Goal: Navigation & Orientation: Find specific page/section

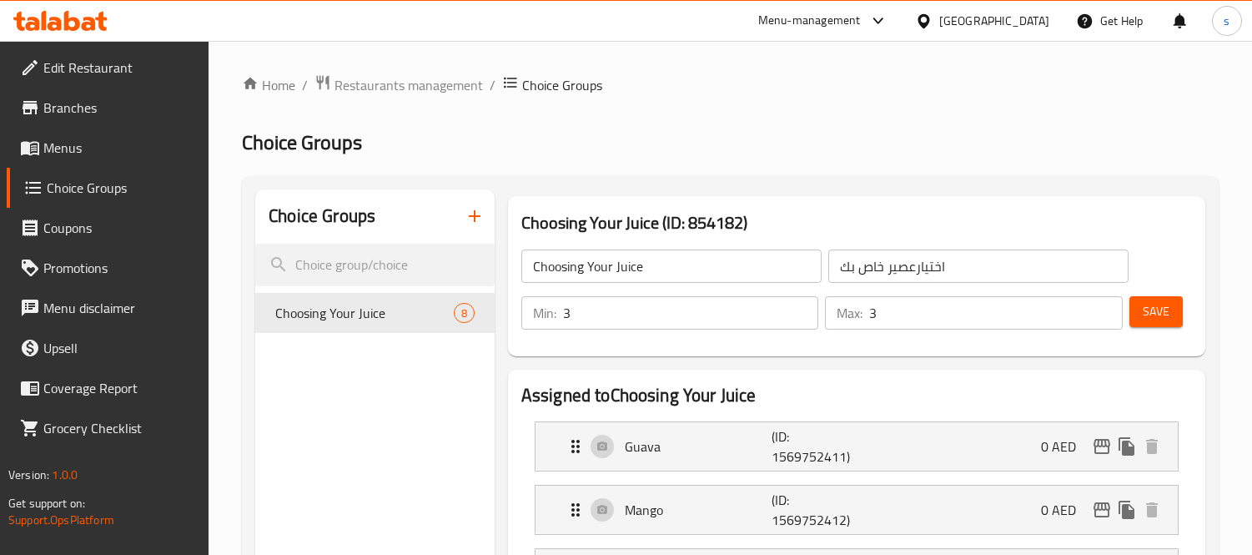
scroll to position [556, 0]
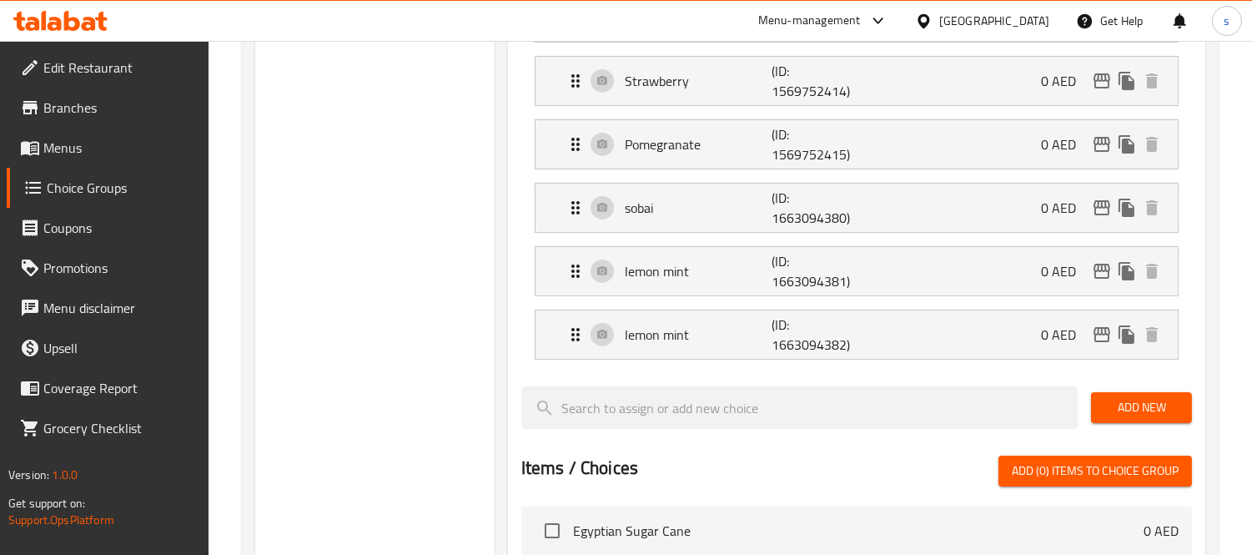
click at [993, 20] on div "[GEOGRAPHIC_DATA]" at bounding box center [994, 21] width 110 height 18
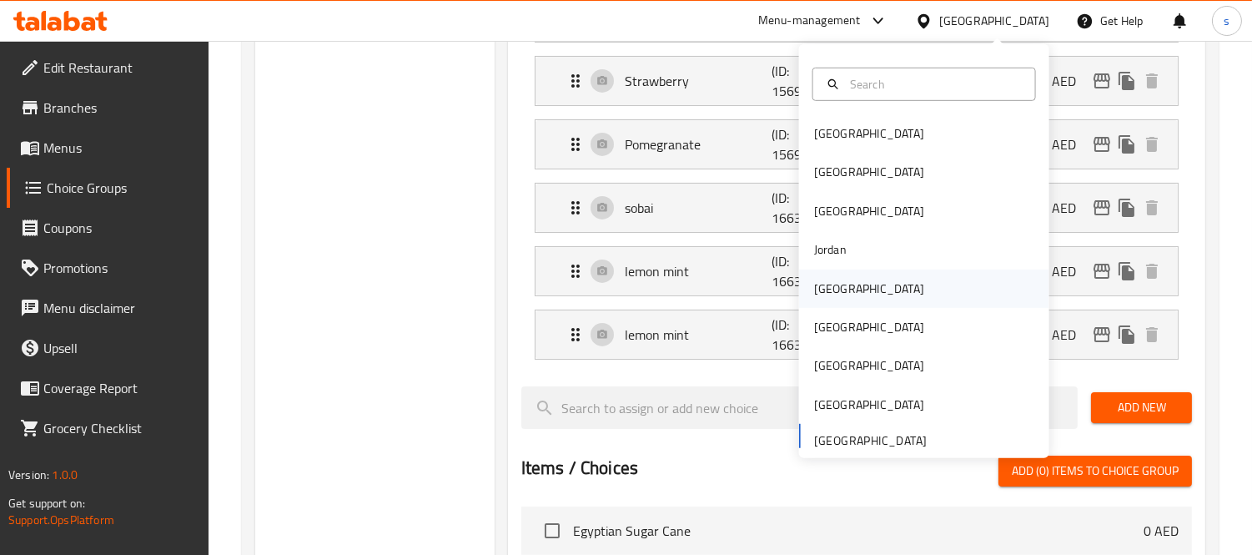
click at [822, 280] on div "Kuwait" at bounding box center [869, 288] width 110 height 18
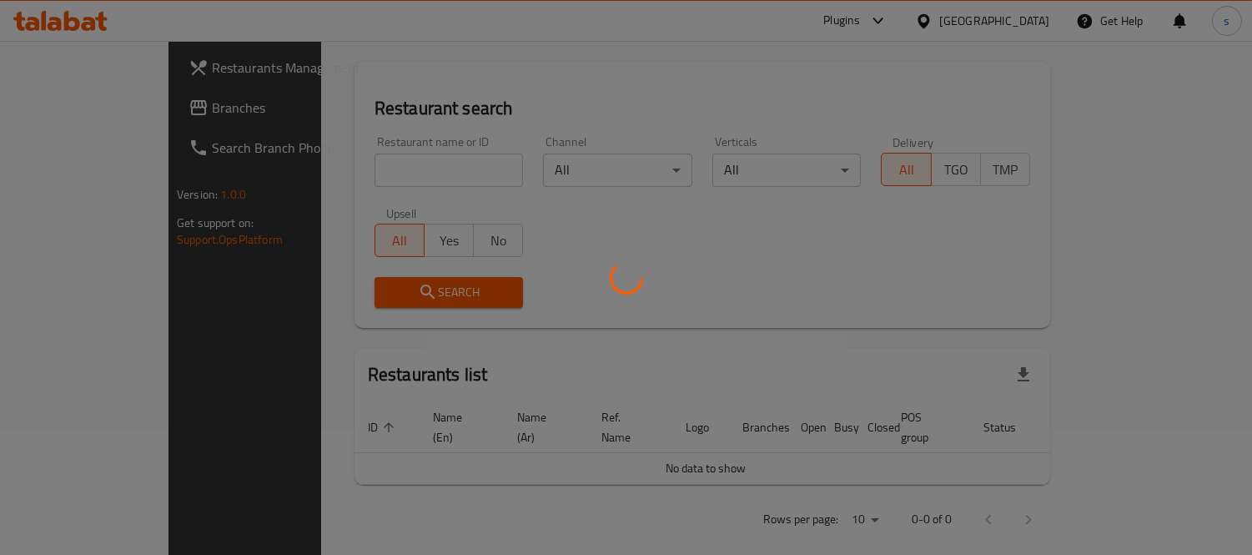
scroll to position [556, 0]
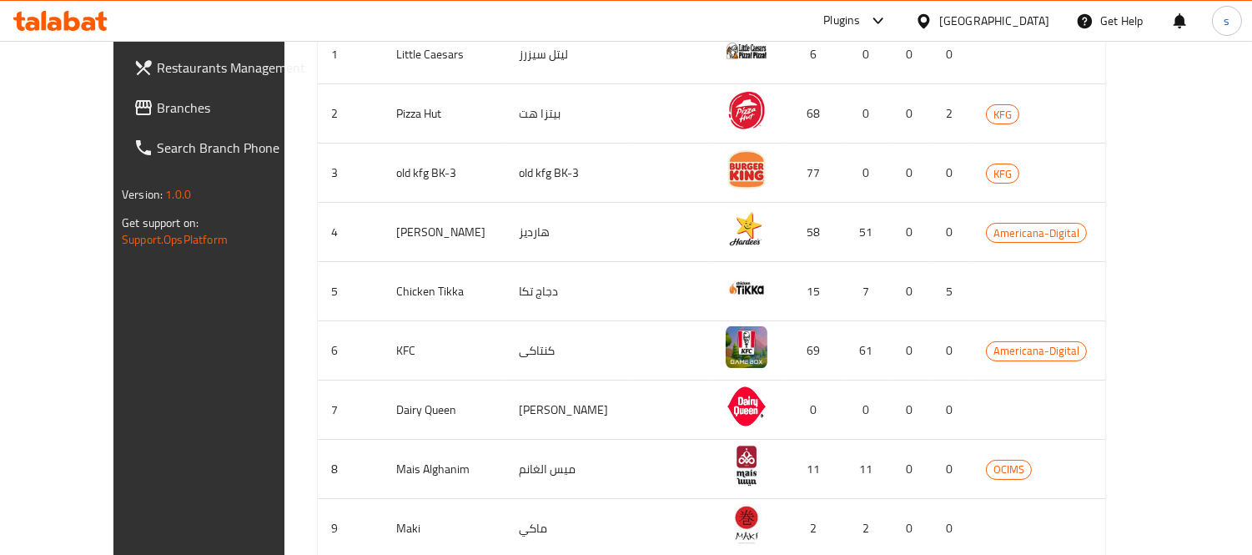
click at [157, 108] on span "Branches" at bounding box center [233, 108] width 153 height 20
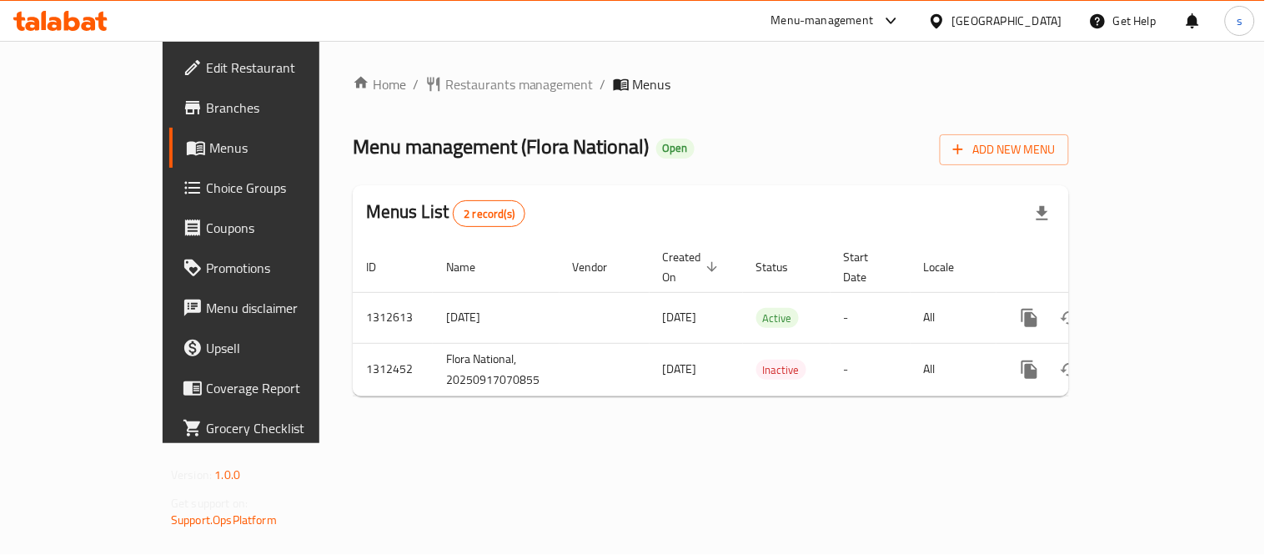
click at [1033, 18] on div "Kuwait" at bounding box center [1008, 21] width 110 height 18
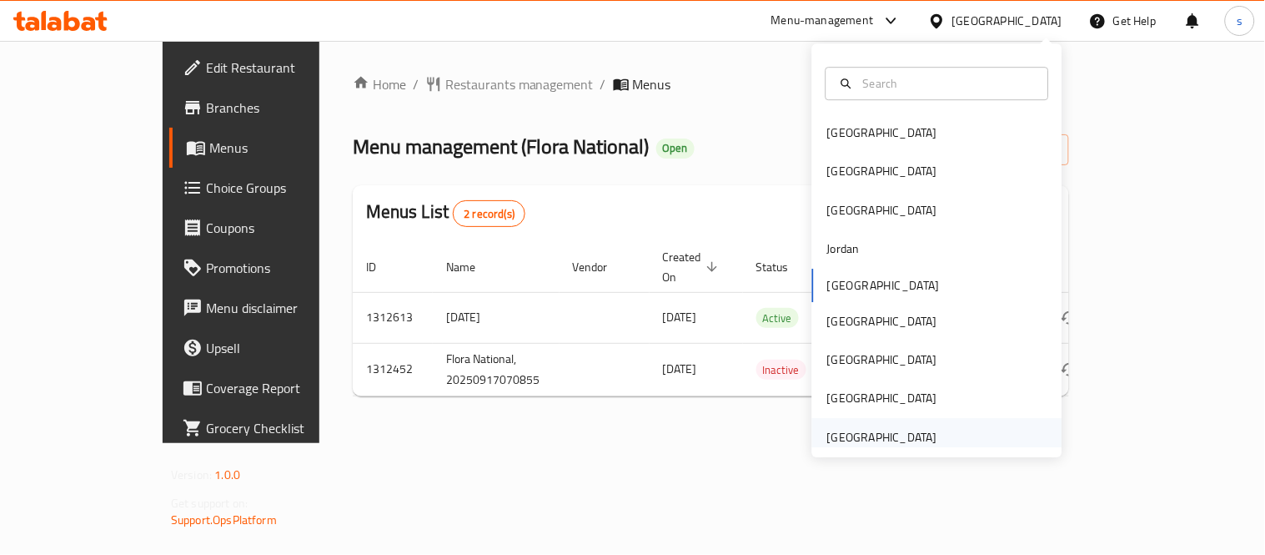
click at [865, 430] on div "[GEOGRAPHIC_DATA]" at bounding box center [882, 437] width 110 height 18
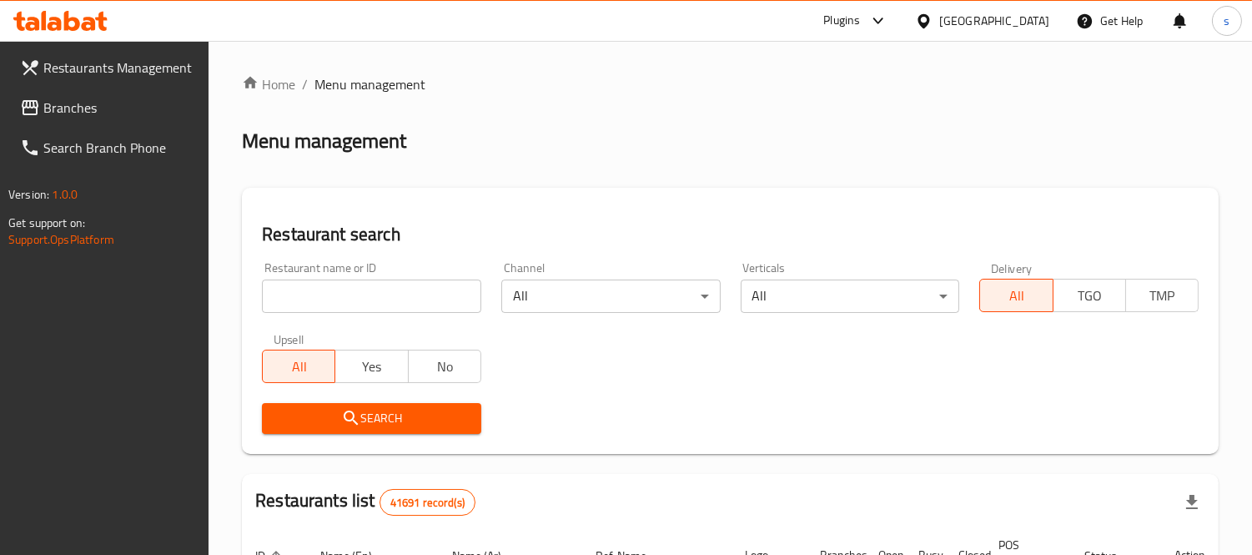
click at [38, 103] on icon at bounding box center [30, 108] width 20 height 20
